Goal: Task Accomplishment & Management: Manage account settings

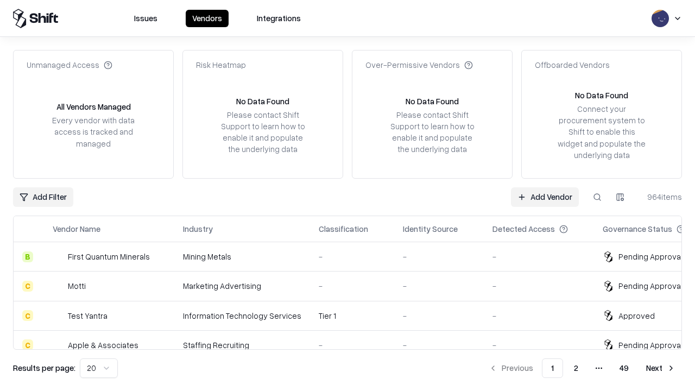
click at [545, 197] on link "Add Vendor" at bounding box center [545, 197] width 68 height 20
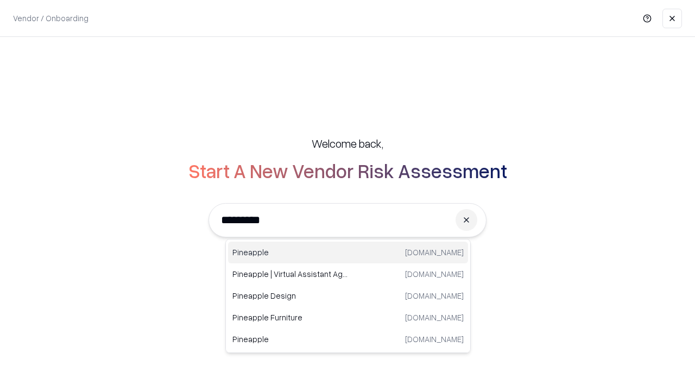
click at [348, 253] on div "Pineapple pineappleenergy.com" at bounding box center [348, 253] width 240 height 22
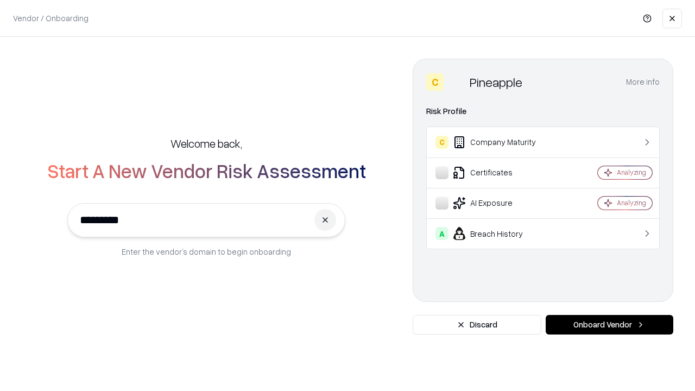
type input "*********"
click at [609, 325] on button "Onboard Vendor" at bounding box center [610, 325] width 128 height 20
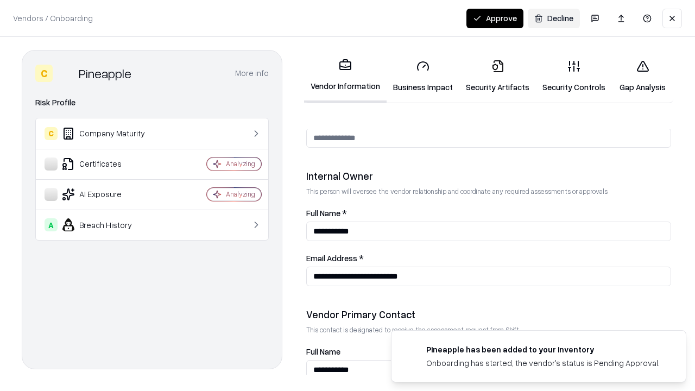
scroll to position [563, 0]
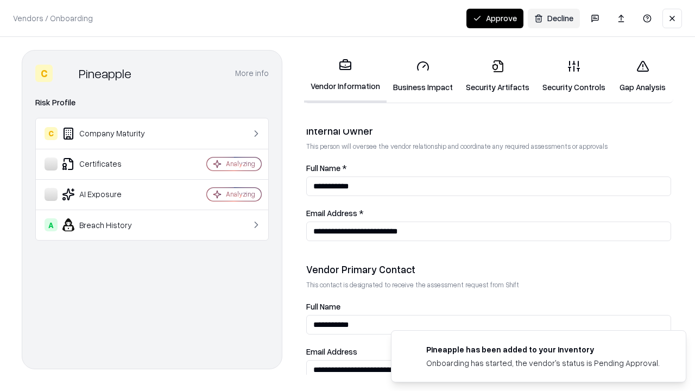
click at [498, 76] on link "Security Artifacts" at bounding box center [498, 76] width 77 height 51
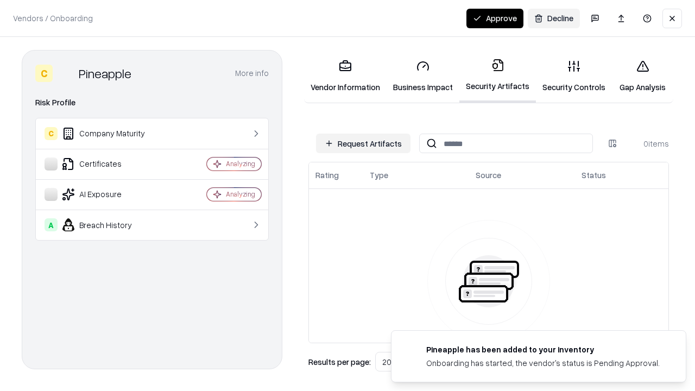
click at [363, 143] on button "Request Artifacts" at bounding box center [363, 144] width 95 height 20
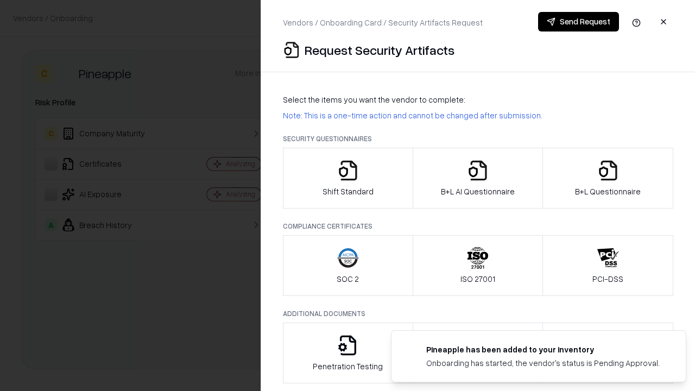
click at [608, 178] on icon "button" at bounding box center [608, 171] width 22 height 22
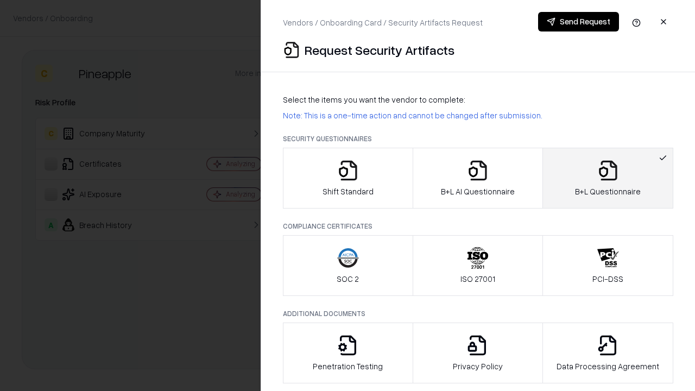
click at [477, 178] on icon "button" at bounding box center [478, 171] width 22 height 22
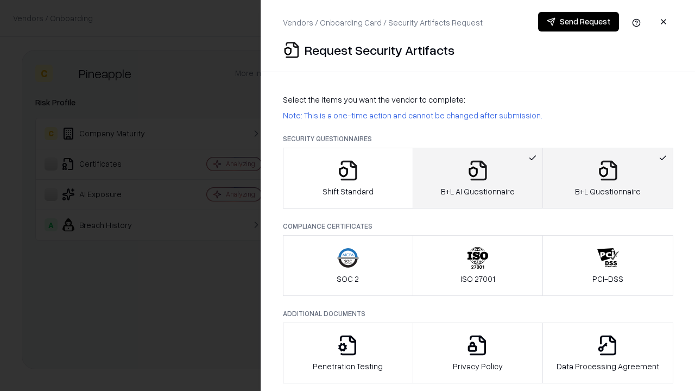
click at [578, 22] on button "Send Request" at bounding box center [578, 22] width 81 height 20
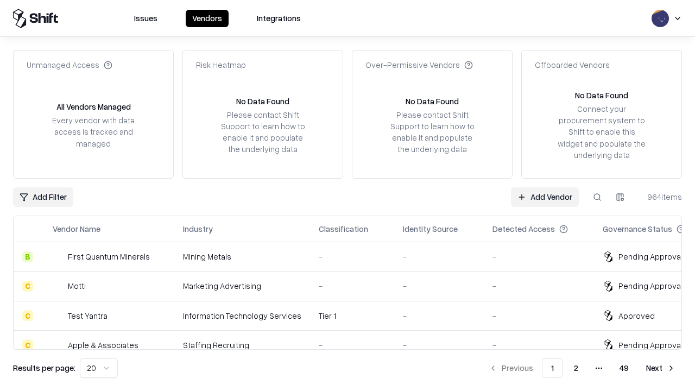
click at [597, 197] on button at bounding box center [598, 197] width 20 height 20
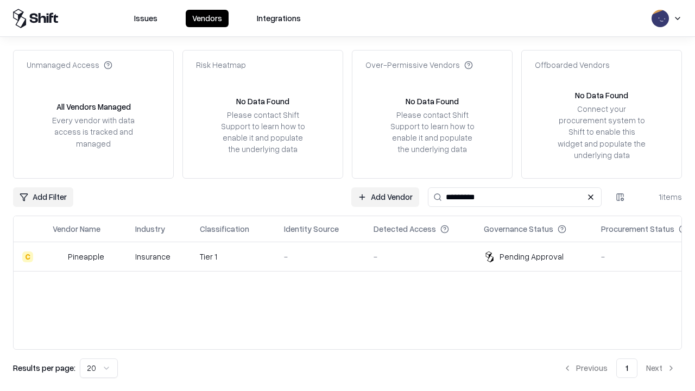
type input "*********"
click at [354, 256] on div "-" at bounding box center [320, 256] width 72 height 11
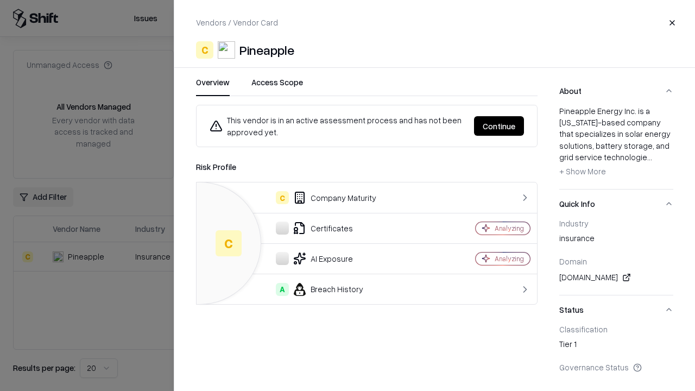
click at [499, 126] on button "Continue" at bounding box center [499, 126] width 50 height 20
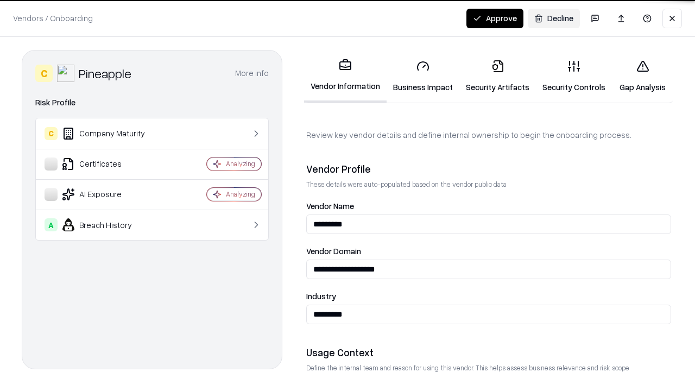
click at [498, 76] on link "Security Artifacts" at bounding box center [498, 76] width 77 height 51
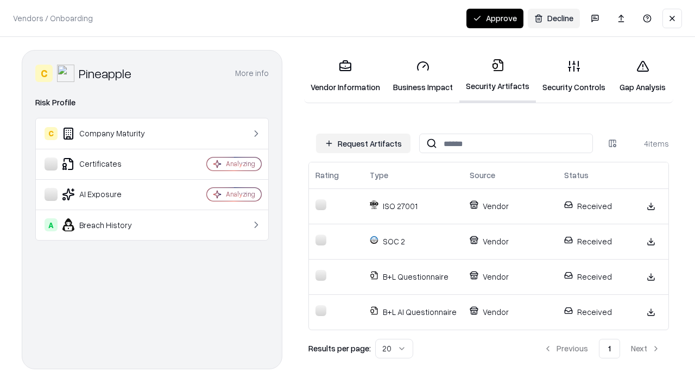
click at [495, 18] on button "Approve" at bounding box center [495, 19] width 57 height 20
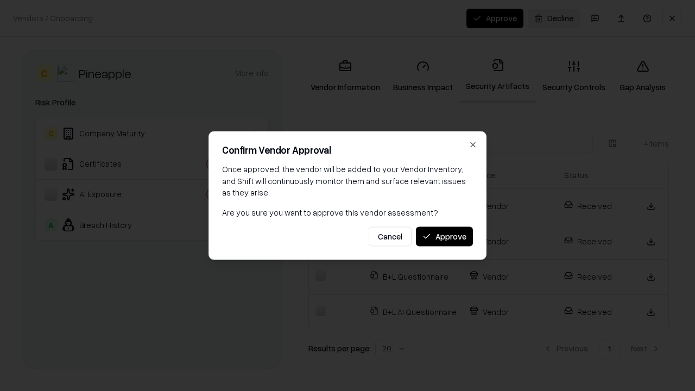
click at [444, 236] on button "Approve" at bounding box center [444, 236] width 57 height 20
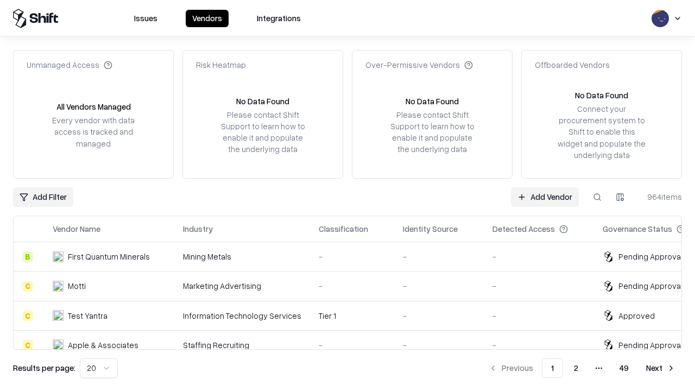
type input "*********"
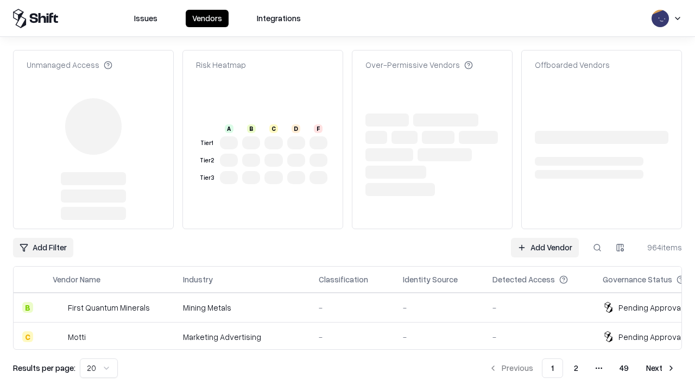
click at [545, 238] on link "Add Vendor" at bounding box center [545, 248] width 68 height 20
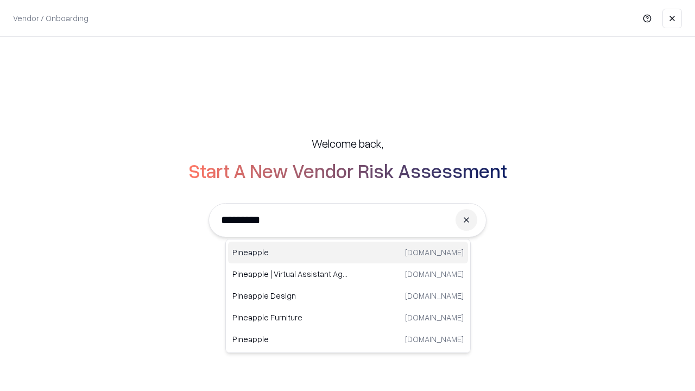
click at [348, 253] on div "Pineapple pineappleenergy.com" at bounding box center [348, 253] width 240 height 22
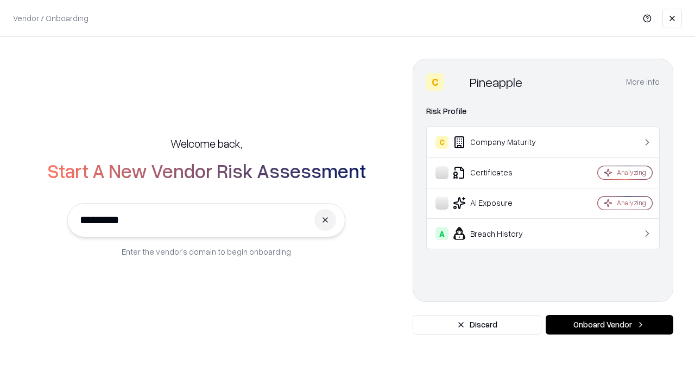
type input "*********"
click at [609, 325] on button "Onboard Vendor" at bounding box center [610, 325] width 128 height 20
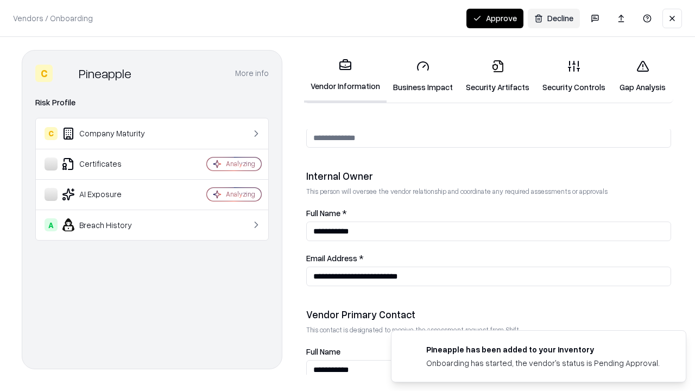
scroll to position [563, 0]
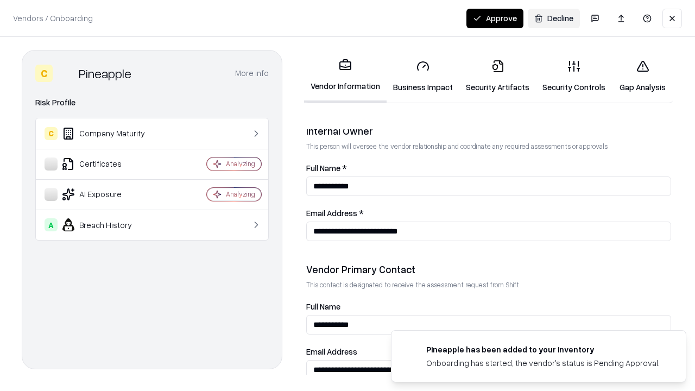
click at [495, 18] on button "Approve" at bounding box center [495, 19] width 57 height 20
